Goal: Task Accomplishment & Management: Manage account settings

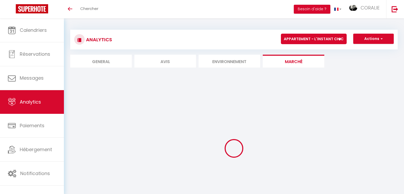
select select "59302"
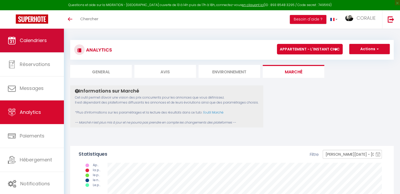
click at [31, 39] on span "Calendriers" at bounding box center [33, 40] width 27 height 7
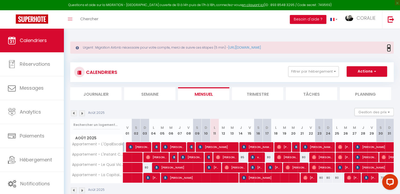
click at [389, 48] on span "×" at bounding box center [389, 48] width 3 height 7
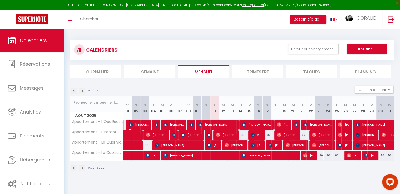
click at [138, 122] on span "[PERSON_NAME]" at bounding box center [139, 125] width 20 height 10
select select "OK"
select select "KO"
select select "1"
select select "0"
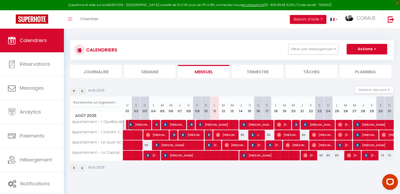
select select "1"
select select
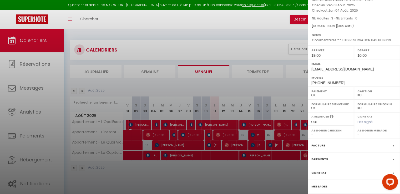
scroll to position [50, 0]
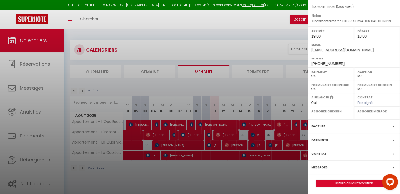
click at [320, 127] on label "Facture" at bounding box center [319, 127] width 14 height 6
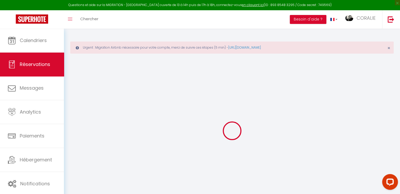
select select
checkbox input "false"
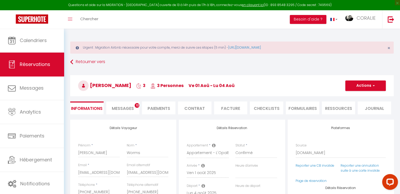
select select
checkbox input "false"
type textarea "** THIS RESERVATION HAS BEEN PRE-PAID ** BOOKING NOTE : Payment charge is EUR 4…"
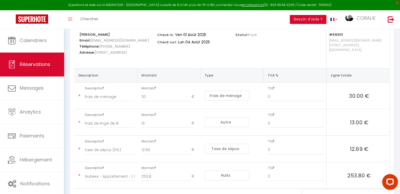
scroll to position [105, 0]
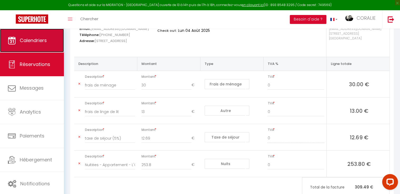
click at [30, 38] on span "Calendriers" at bounding box center [33, 40] width 27 height 7
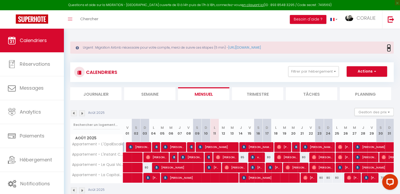
click at [389, 48] on span "×" at bounding box center [389, 48] width 3 height 7
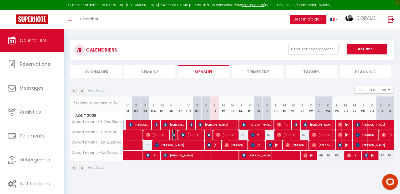
click at [174, 134] on img at bounding box center [174, 135] width 4 height 4
select select "OK"
select select "KO"
select select "1"
select select "0"
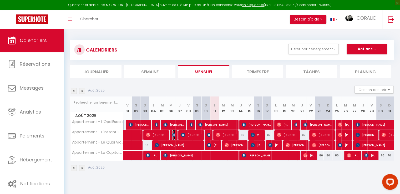
select select "1"
select select
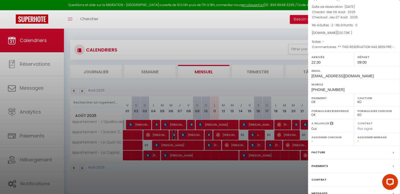
scroll to position [50, 0]
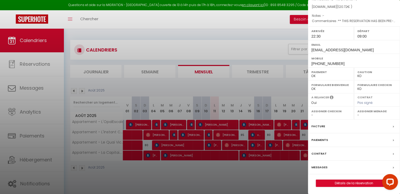
click at [333, 126] on div "Facture" at bounding box center [354, 127] width 92 height 14
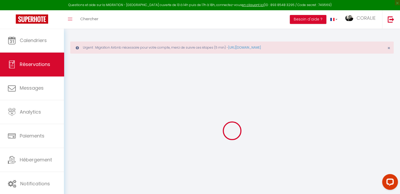
select select "cleaning"
select select "taxes"
select select
checkbox input "false"
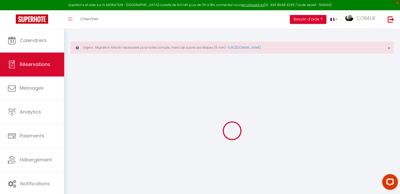
select select
checkbox input "false"
type textarea "** THIS RESERVATION HAS BEEN PRE-PAID ** BOOKING NOTE : Payment charge is EUR 1…"
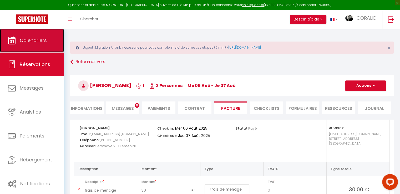
click at [34, 37] on span "Calendriers" at bounding box center [33, 40] width 27 height 7
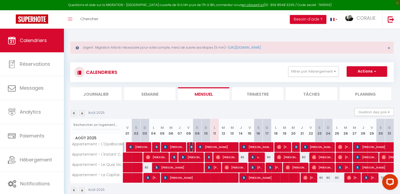
click at [191, 146] on img at bounding box center [192, 147] width 4 height 4
select select "OK"
select select "KO"
select select "1"
select select "0"
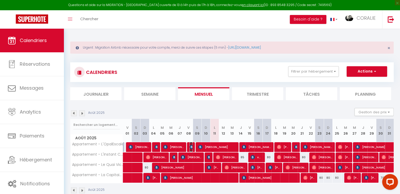
select select "1"
select select
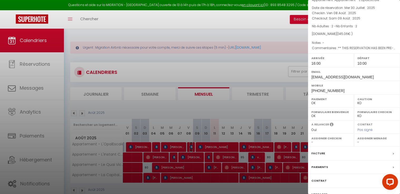
scroll to position [50, 0]
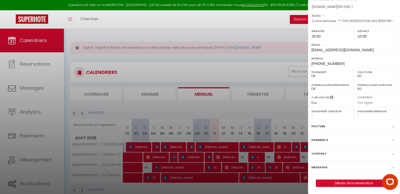
click at [336, 126] on div "Facture" at bounding box center [354, 127] width 92 height 14
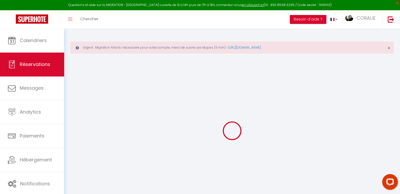
select select "cleaning"
select select "other"
select select "taxes"
select select
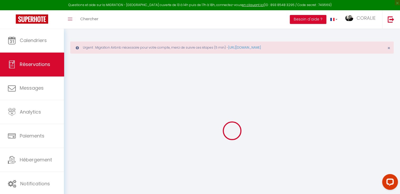
checkbox input "false"
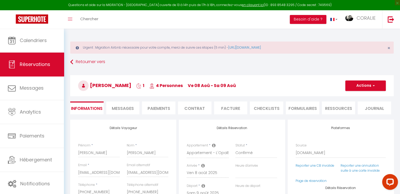
select select
checkbox input "false"
type textarea "** THIS RESERVATION HAS BEEN PRE-PAID ** BOOKING NOTE : Payment charge is EUR 2…"
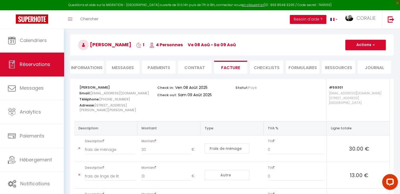
scroll to position [124, 0]
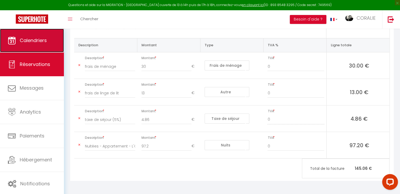
click at [37, 44] on link "Calendriers" at bounding box center [32, 41] width 64 height 24
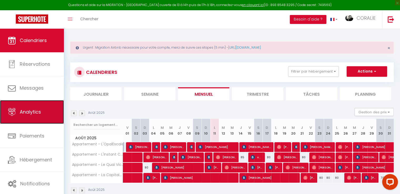
click at [26, 113] on span "Analytics" at bounding box center [30, 112] width 21 height 7
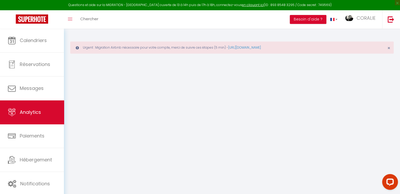
select select "2025"
select select "8"
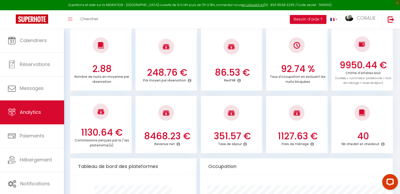
scroll to position [184, 0]
